Goal: Task Accomplishment & Management: Use online tool/utility

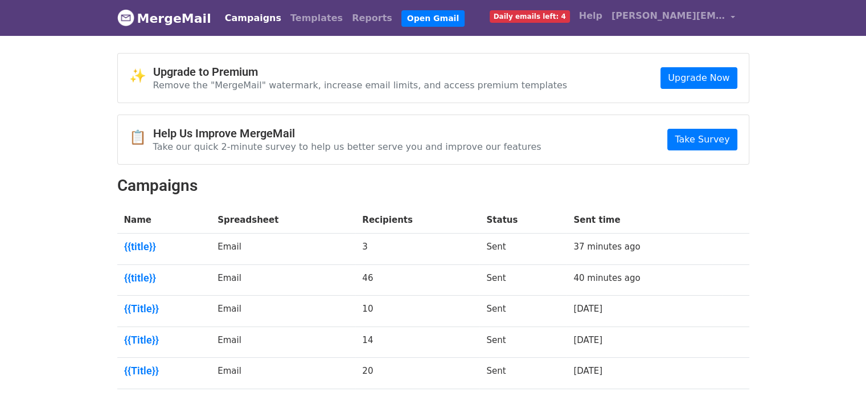
click at [553, 15] on span "Daily emails left: 4" at bounding box center [530, 16] width 80 height 13
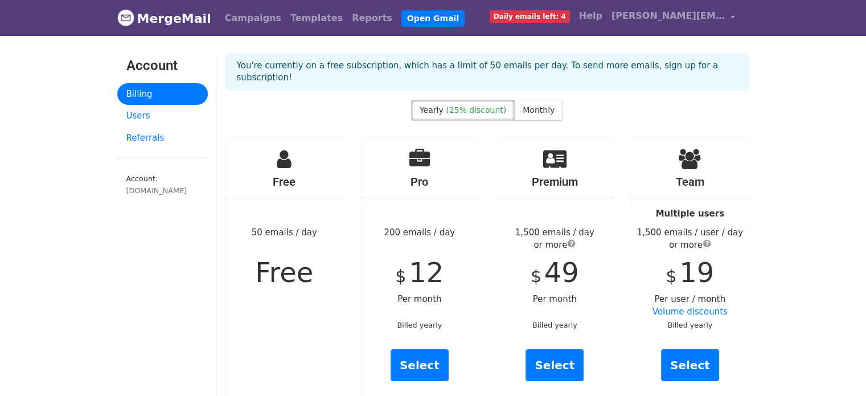
click at [163, 11] on link "MergeMail" at bounding box center [164, 18] width 94 height 24
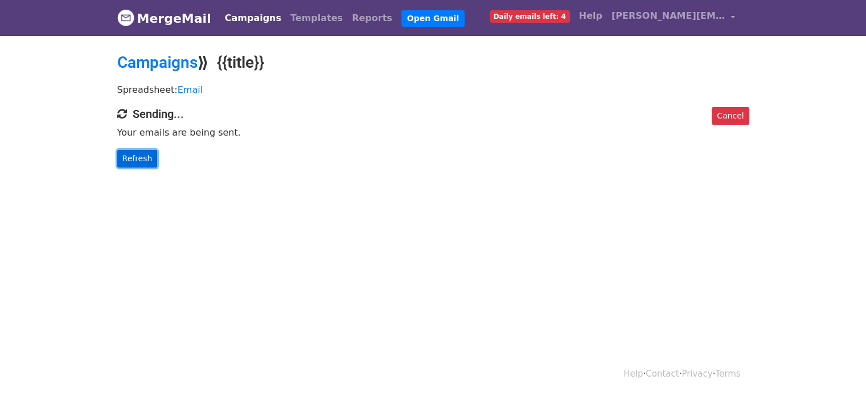
click at [145, 157] on link "Refresh" at bounding box center [137, 159] width 40 height 18
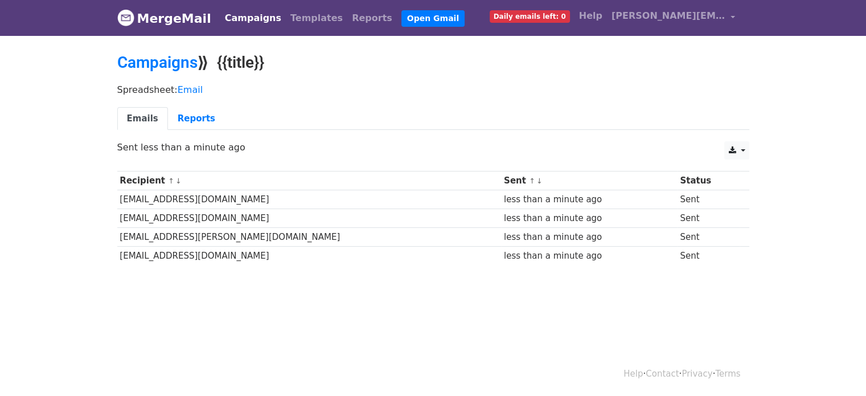
click at [182, 19] on link "MergeMail" at bounding box center [164, 18] width 94 height 24
